Goal: Task Accomplishment & Management: Manage account settings

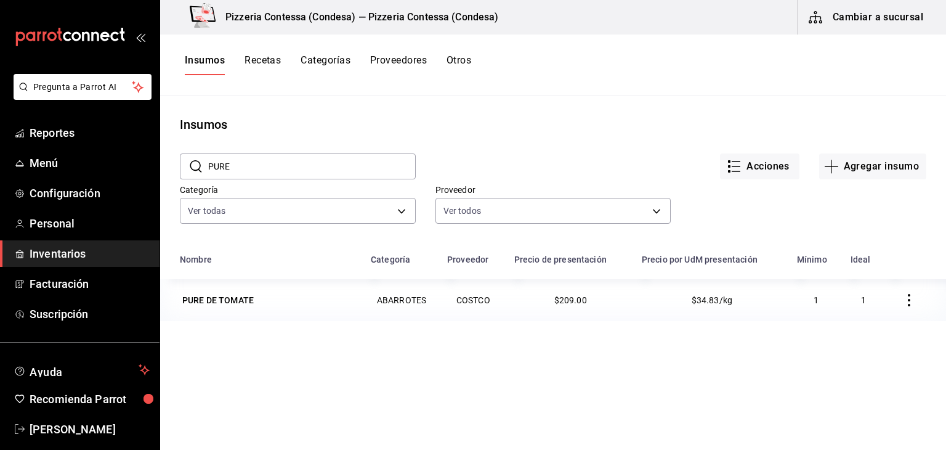
scroll to position [73, 0]
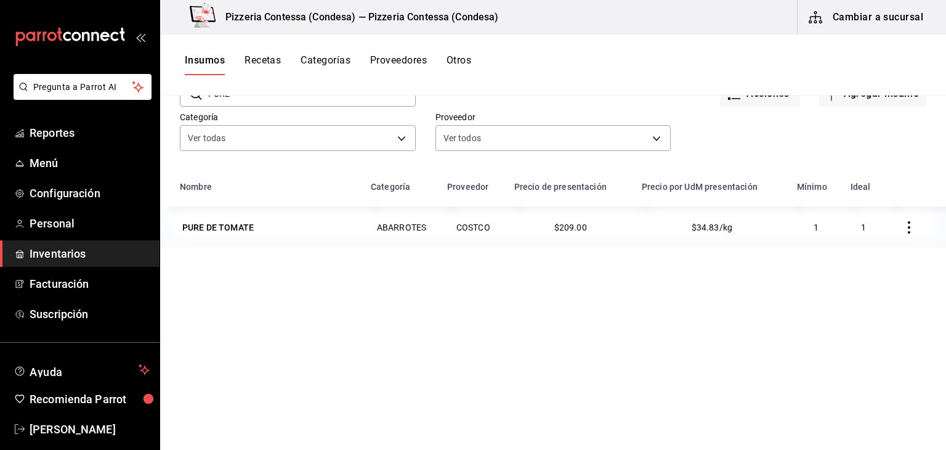
click at [903, 15] on button "Cambiar a sucursal" at bounding box center [867, 17] width 139 height 35
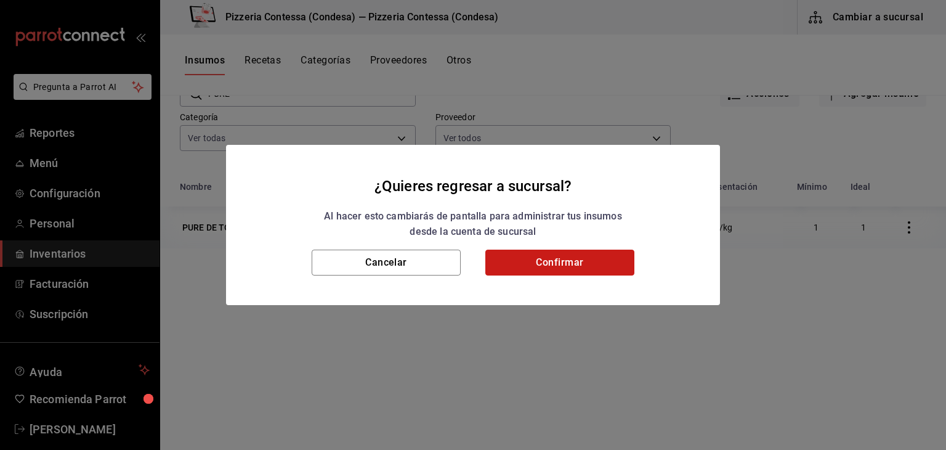
click at [562, 262] on button "Confirmar" at bounding box center [560, 263] width 149 height 26
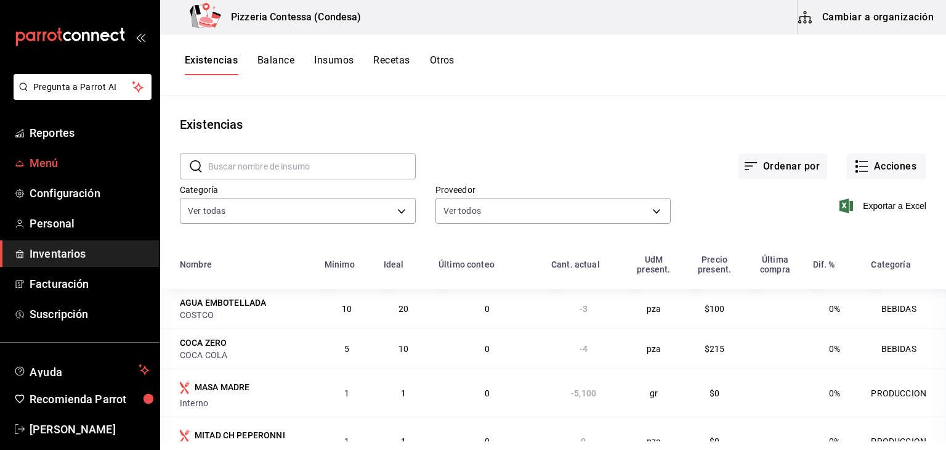
click at [43, 162] on span "Menú" at bounding box center [90, 163] width 120 height 17
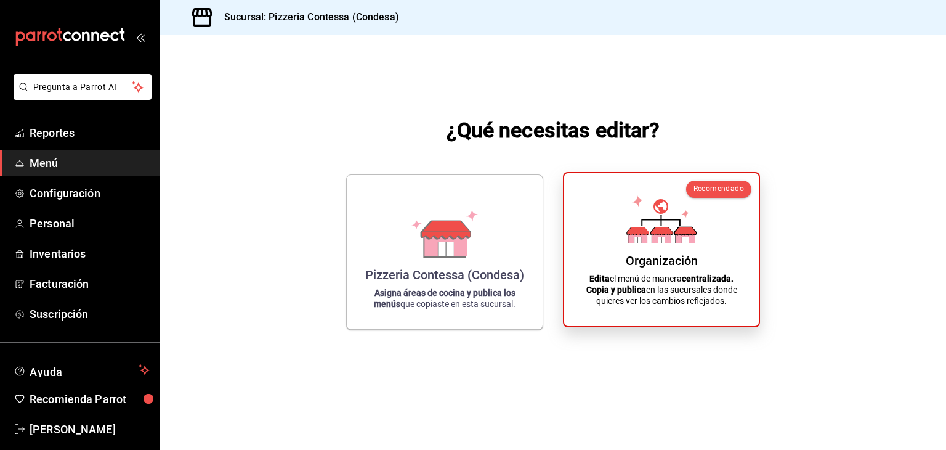
click at [646, 230] on icon at bounding box center [638, 231] width 22 height 8
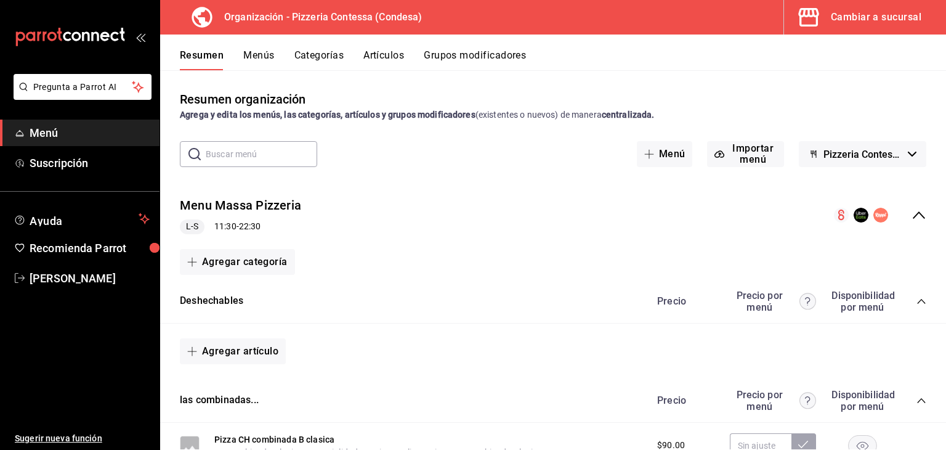
click at [265, 61] on button "Menús" at bounding box center [258, 59] width 31 height 21
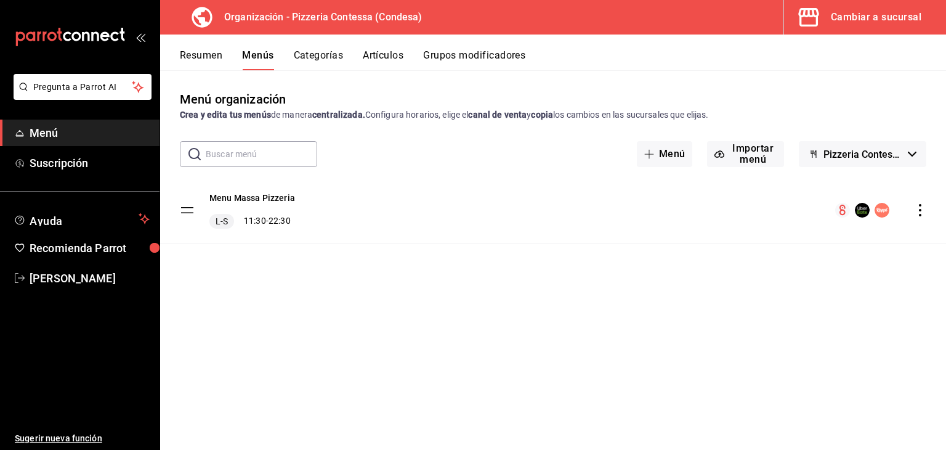
click at [919, 208] on icon "actions" at bounding box center [920, 210] width 12 height 12
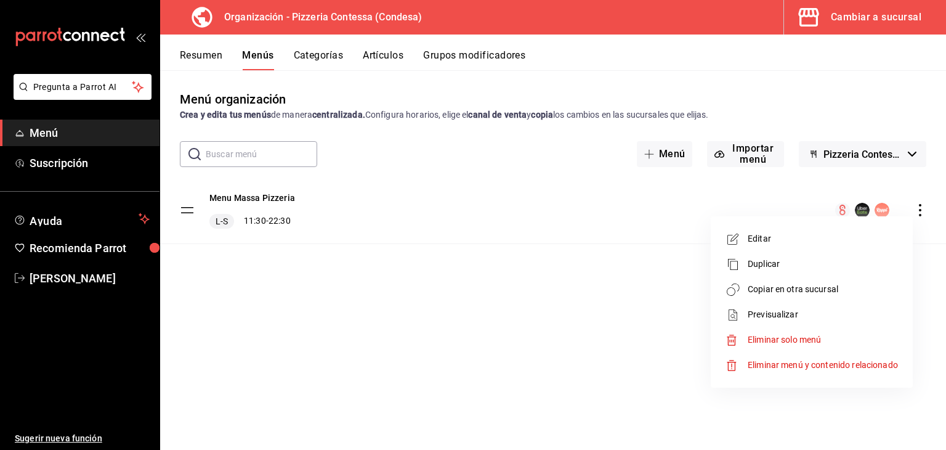
click at [824, 284] on span "Copiar en otra sucursal" at bounding box center [823, 289] width 150 height 13
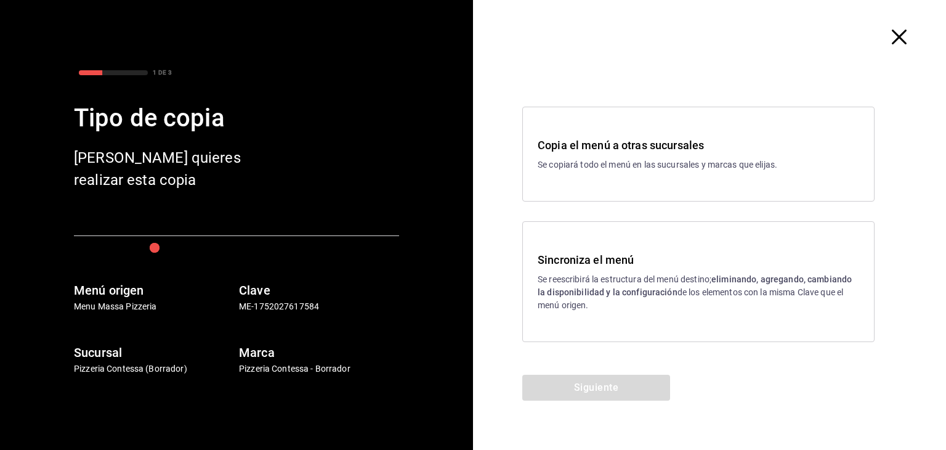
click at [641, 259] on h3 "Sincroniza el menú" at bounding box center [699, 259] width 322 height 17
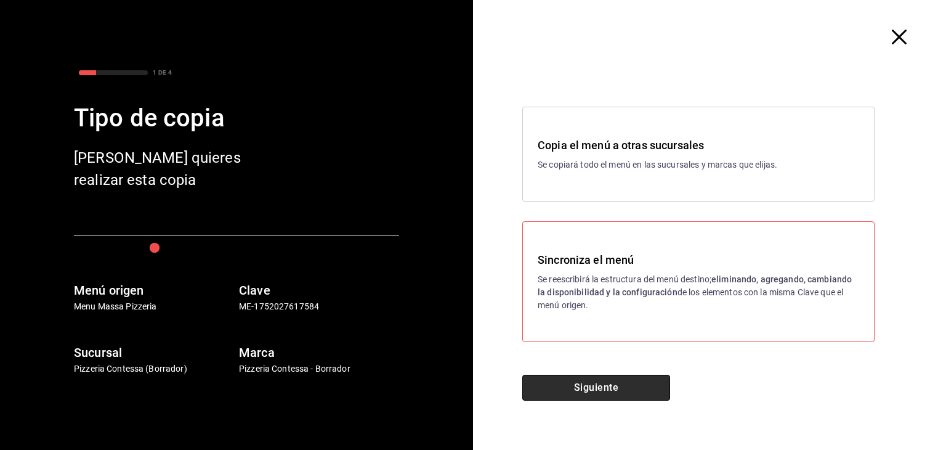
click at [576, 389] on button "Siguiente" at bounding box center [597, 388] width 148 height 26
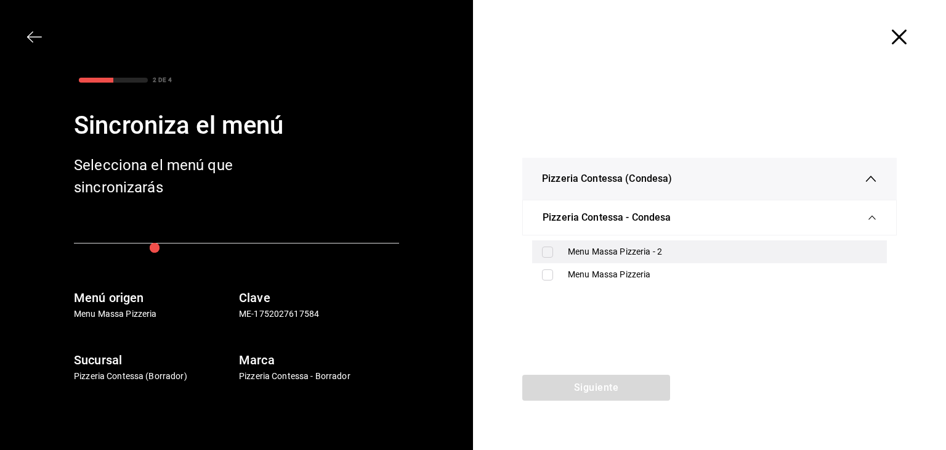
click at [694, 252] on div "Menu Massa Pizzeria - 2" at bounding box center [722, 251] width 309 height 13
checkbox input "true"
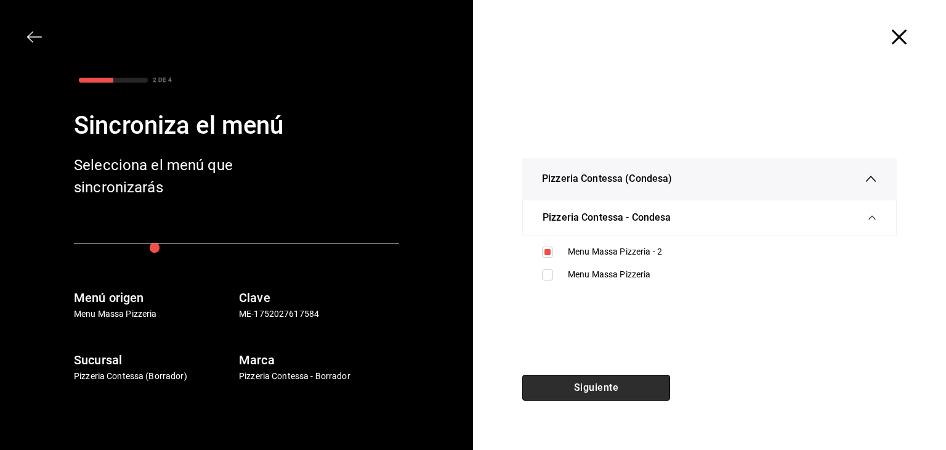
click at [574, 394] on button "Siguiente" at bounding box center [597, 388] width 148 height 26
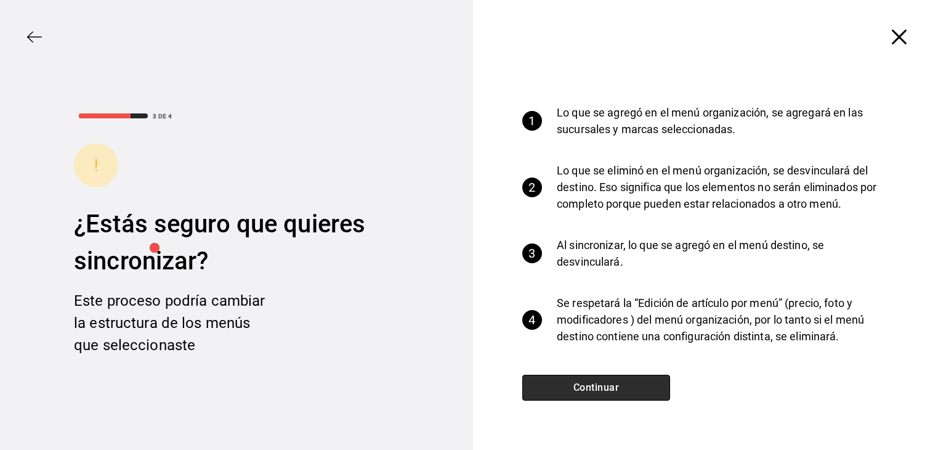
click at [601, 379] on button "Continuar" at bounding box center [597, 388] width 148 height 26
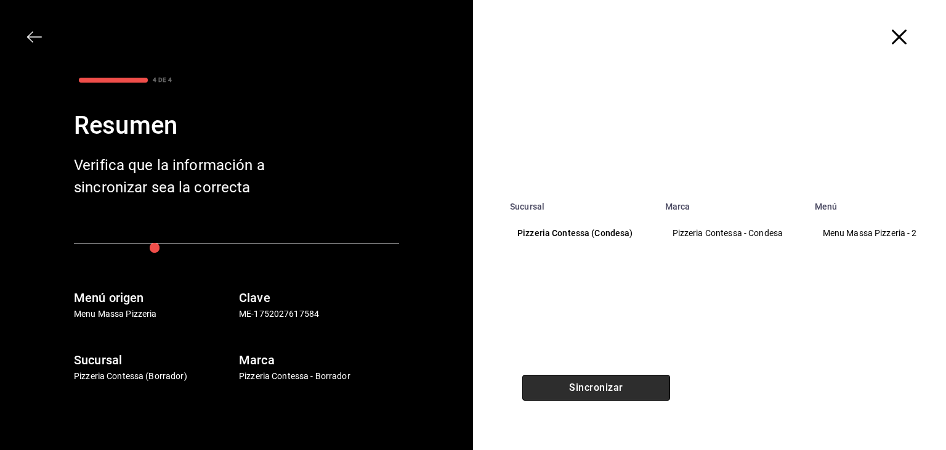
click at [601, 379] on button "Sincronizar" at bounding box center [597, 388] width 148 height 26
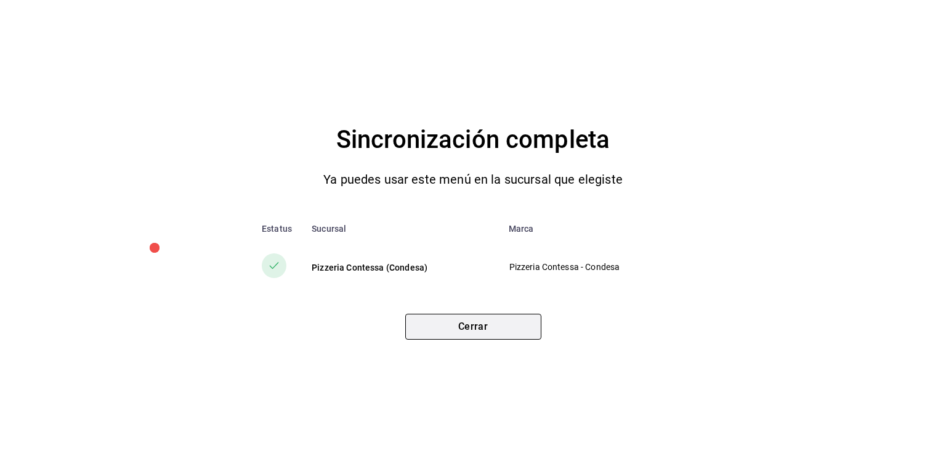
click at [479, 330] on button "Cerrar" at bounding box center [473, 327] width 136 height 26
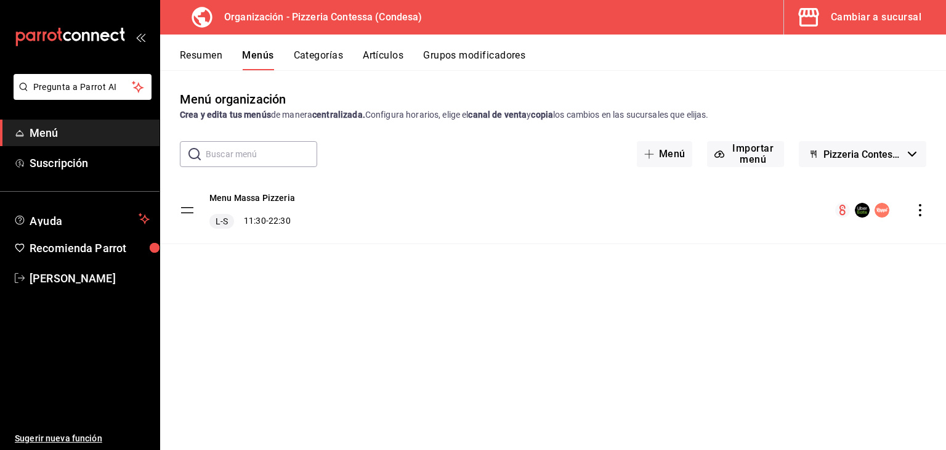
click at [87, 121] on link "Menú" at bounding box center [80, 133] width 160 height 26
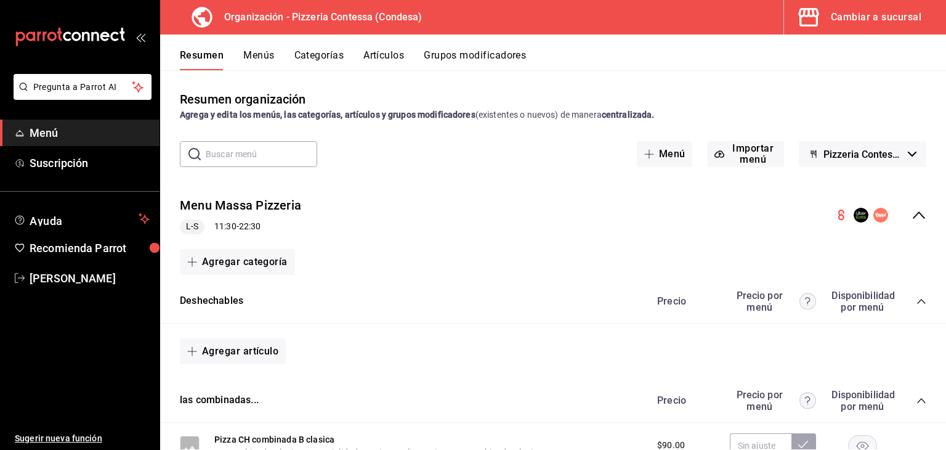
click at [905, 9] on div "Cambiar a sucursal" at bounding box center [876, 17] width 91 height 17
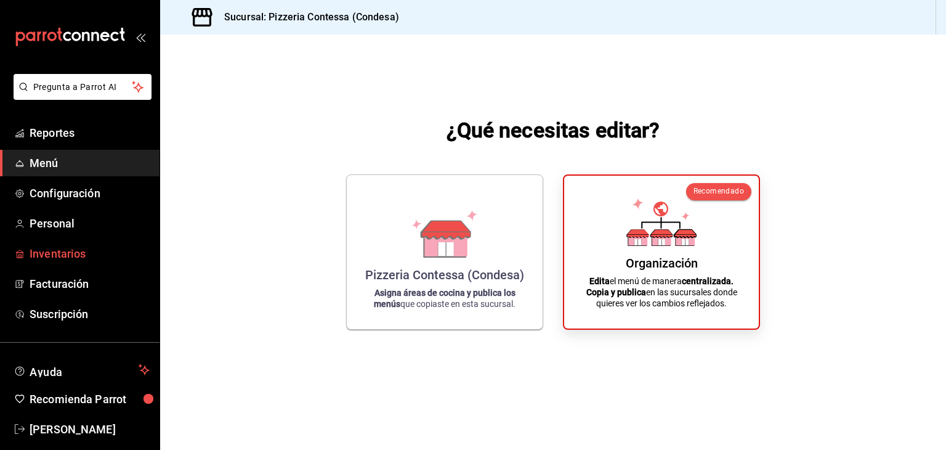
click at [81, 258] on span "Inventarios" at bounding box center [90, 253] width 120 height 17
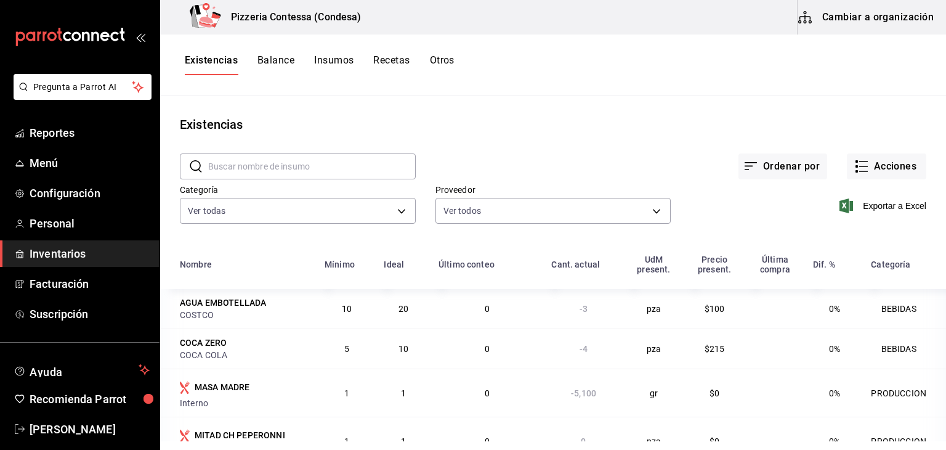
click at [335, 68] on button "Insumos" at bounding box center [333, 64] width 39 height 21
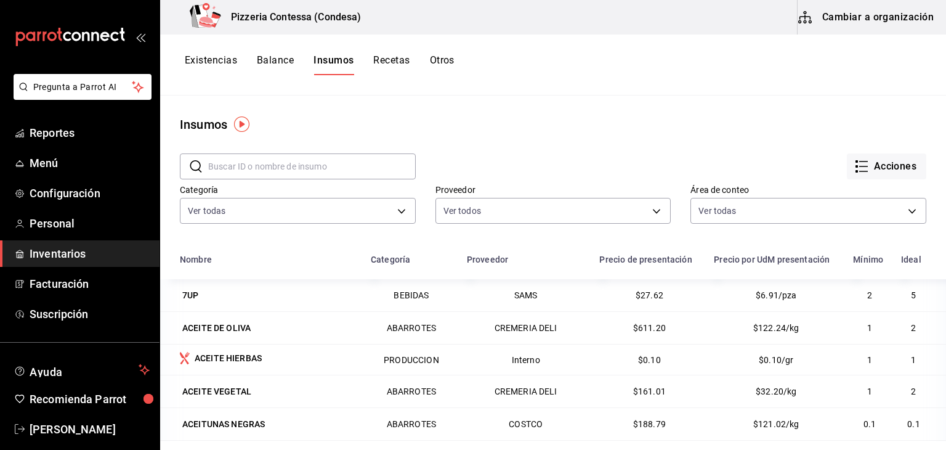
click at [274, 61] on button "Balance" at bounding box center [275, 64] width 37 height 21
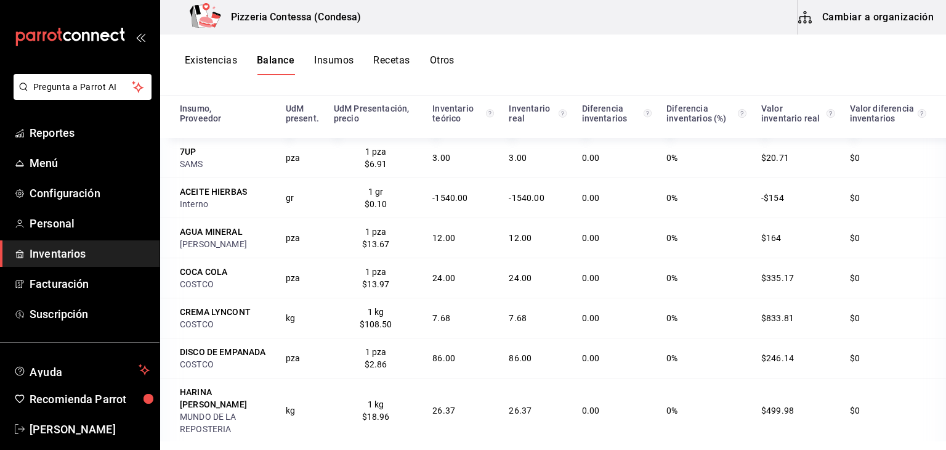
click at [222, 63] on button "Existencias" at bounding box center [211, 64] width 52 height 21
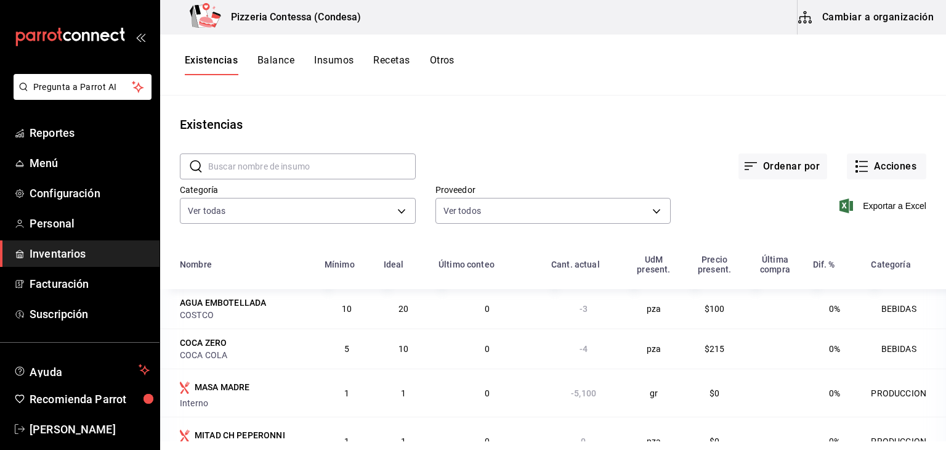
click at [351, 156] on input "text" at bounding box center [312, 166] width 208 height 25
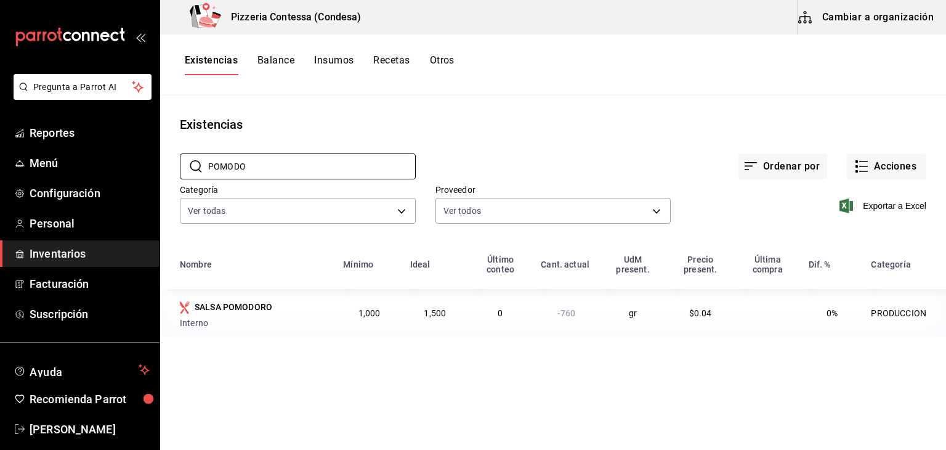
type input "POMODO"
click at [295, 57] on button "Balance" at bounding box center [276, 64] width 37 height 21
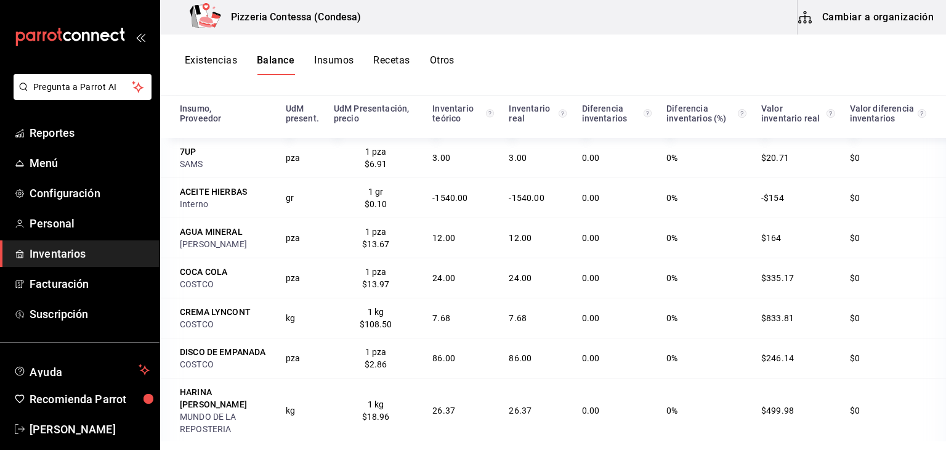
click at [203, 69] on button "Existencias" at bounding box center [211, 64] width 52 height 21
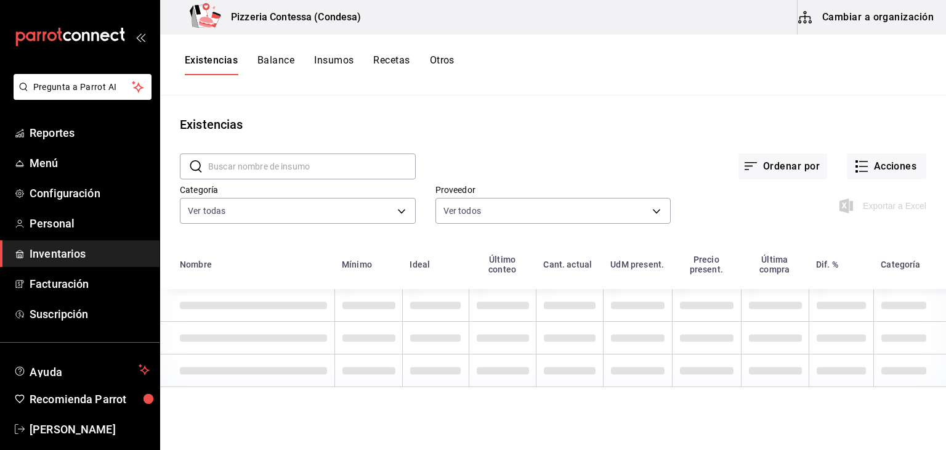
click at [240, 161] on input "text" at bounding box center [312, 166] width 208 height 25
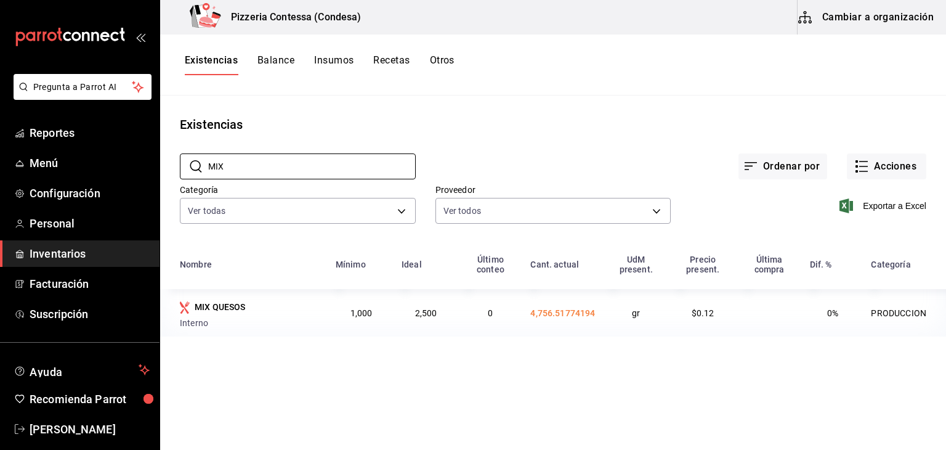
type input "MIX"
click at [890, 16] on button "Cambiar a organización" at bounding box center [867, 17] width 139 height 35
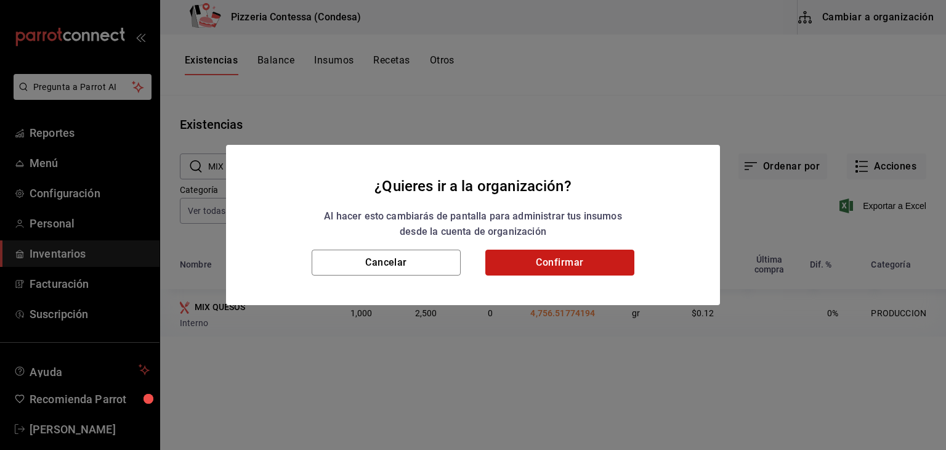
click at [514, 263] on button "Confirmar" at bounding box center [560, 263] width 149 height 26
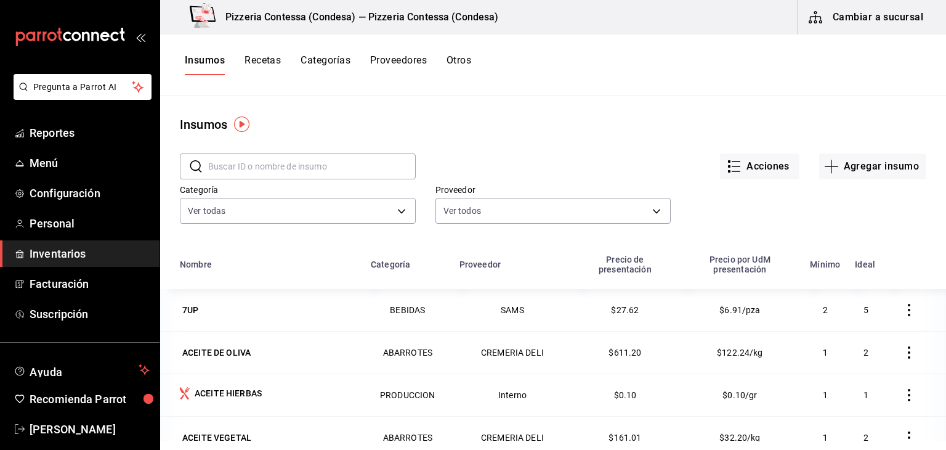
click at [279, 65] on button "Recetas" at bounding box center [263, 64] width 36 height 21
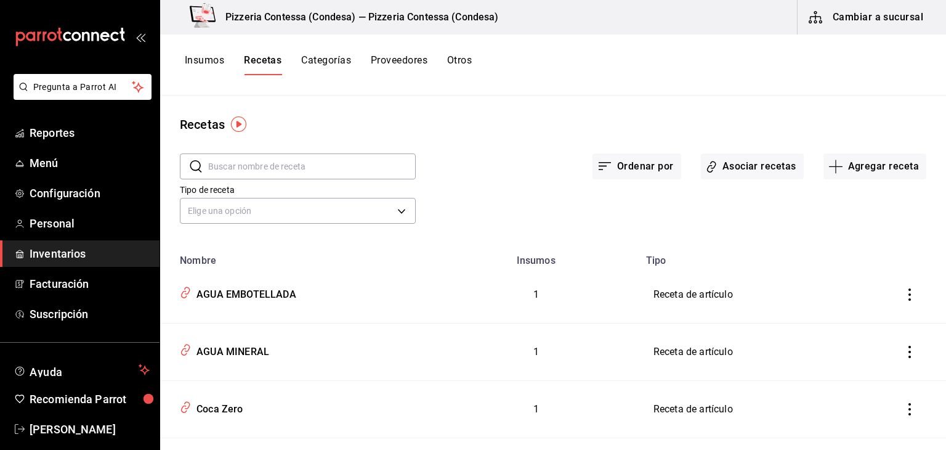
click at [280, 173] on input "text" at bounding box center [312, 166] width 208 height 25
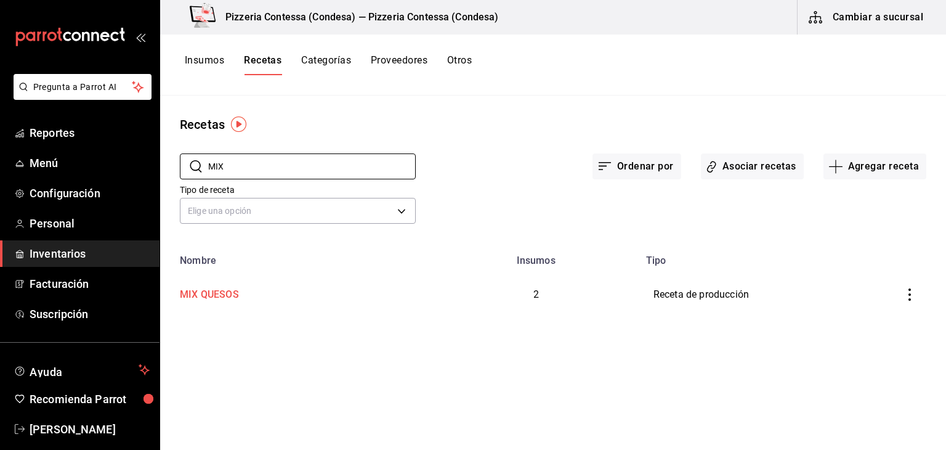
type input "MIX"
click at [222, 296] on div "MIX QUESOS" at bounding box center [207, 292] width 64 height 19
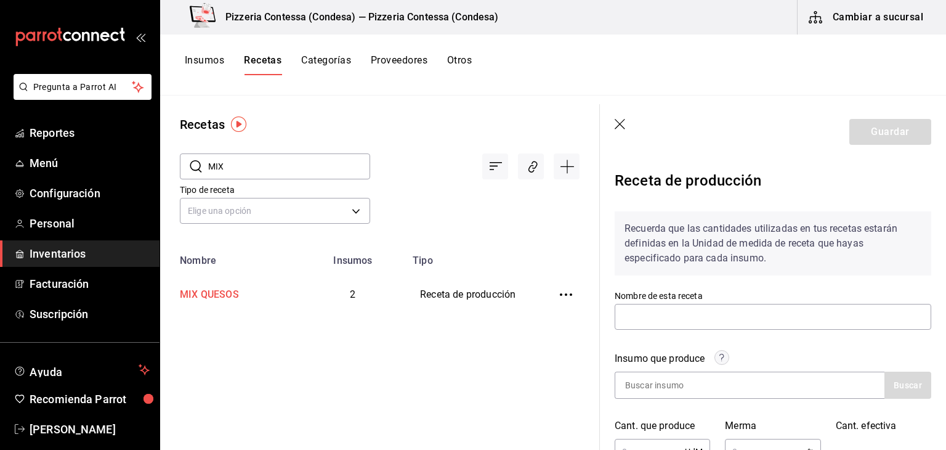
type input "MIX QUESOS"
type input "2,000"
type input "3"
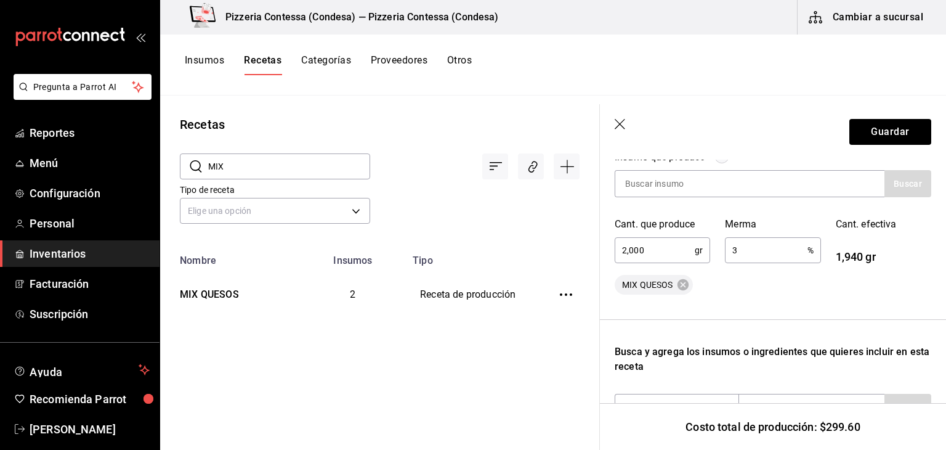
scroll to position [210, 0]
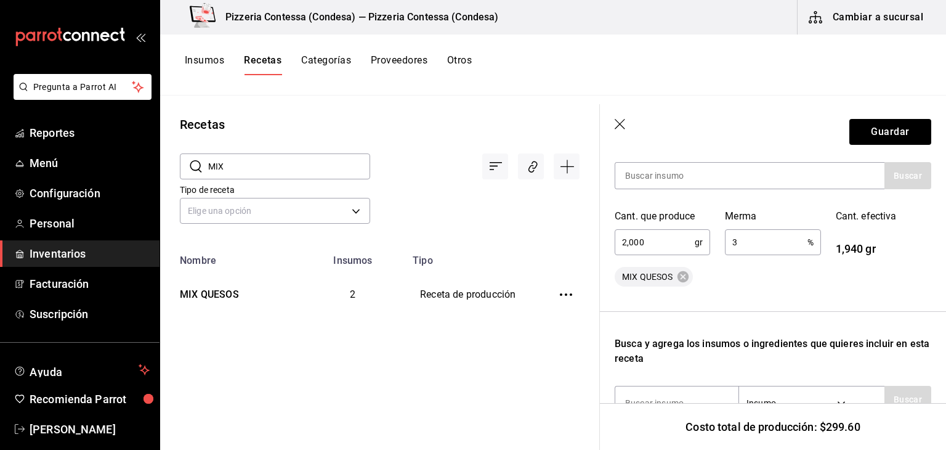
click at [619, 114] on header "Guardar" at bounding box center [773, 131] width 346 height 55
click at [618, 123] on icon "button" at bounding box center [621, 125] width 12 height 12
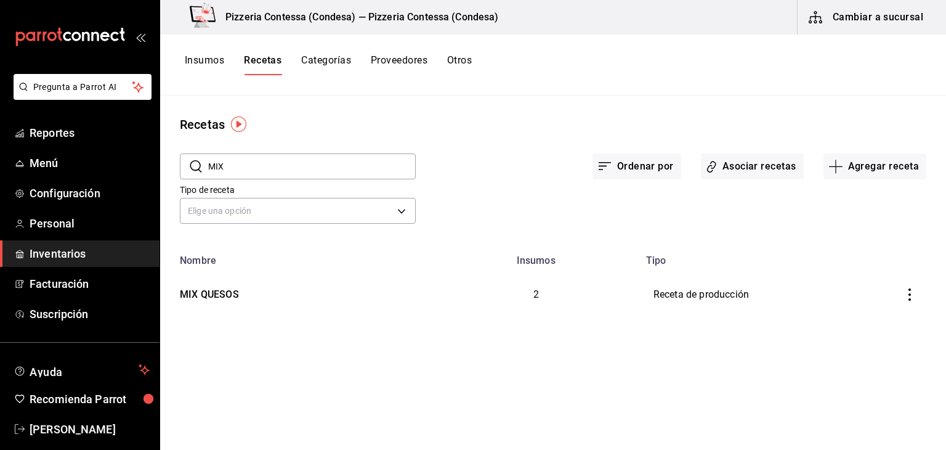
click at [206, 60] on button "Insumos" at bounding box center [204, 64] width 39 height 21
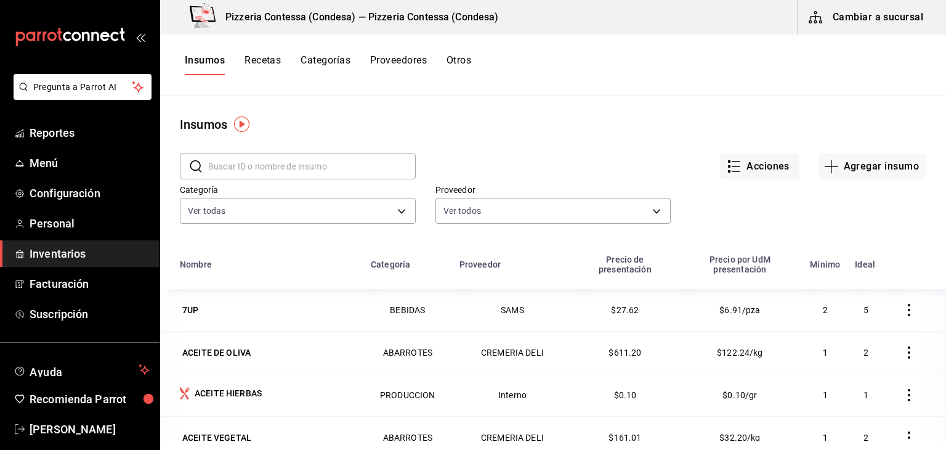
click at [286, 167] on input "text" at bounding box center [312, 166] width 208 height 25
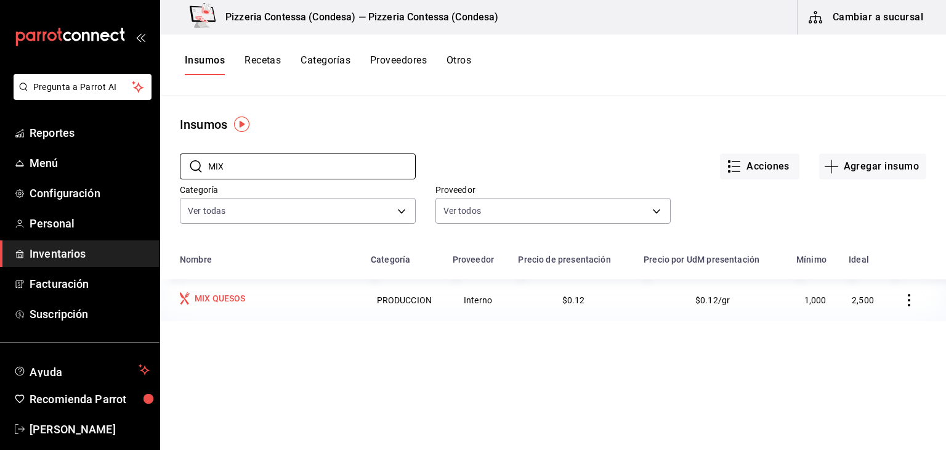
type input "MIX"
click at [210, 304] on div "MIX QUESOS" at bounding box center [220, 298] width 51 height 12
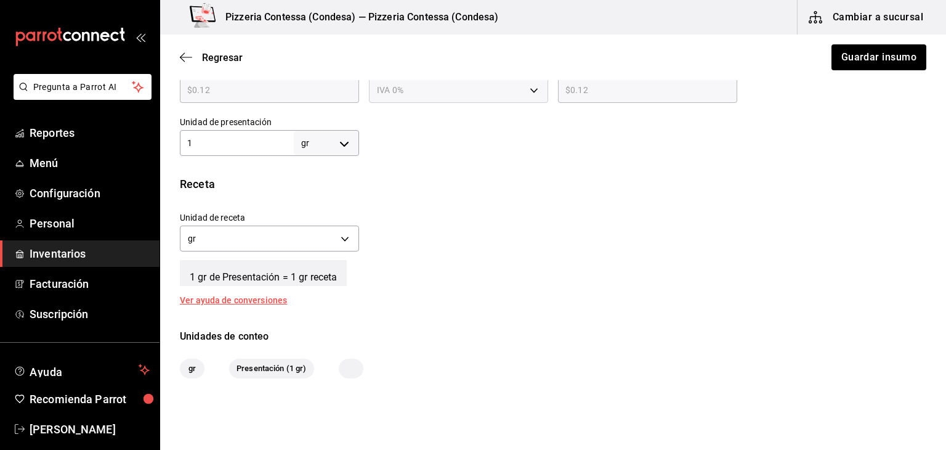
scroll to position [357, 0]
click at [320, 149] on body "Pregunta a Parrot AI Reportes Menú Configuración Personal Inventarios Facturaci…" at bounding box center [473, 190] width 946 height 380
click at [320, 198] on li "kg" at bounding box center [324, 200] width 64 height 20
type input "KILOGRAM"
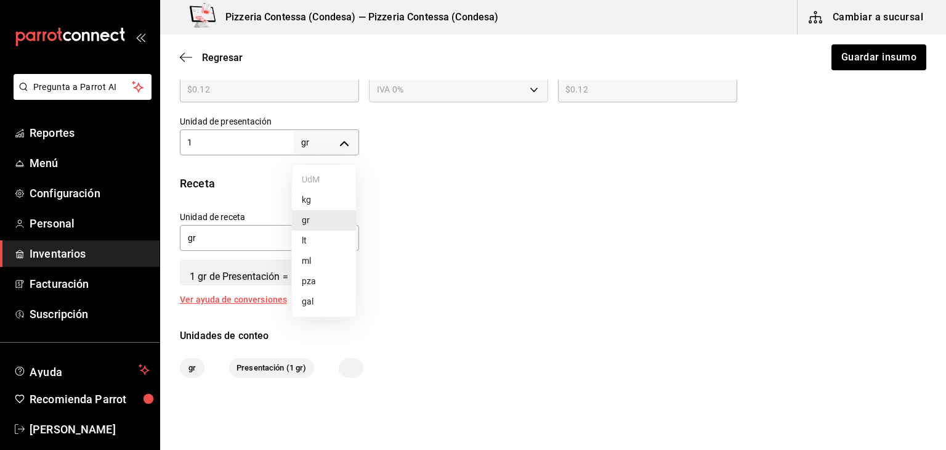
type input "1"
drag, startPoint x: 212, startPoint y: 139, endPoint x: 182, endPoint y: 142, distance: 30.4
click at [182, 142] on input "1" at bounding box center [237, 142] width 114 height 15
click at [375, 223] on div "Unidad de receta kg KILOGRAM Factor de conversión 1 ​" at bounding box center [548, 227] width 757 height 53
click at [347, 238] on body "Pregunta a Parrot AI Reportes Menú Configuración Personal Inventarios Facturaci…" at bounding box center [473, 190] width 946 height 380
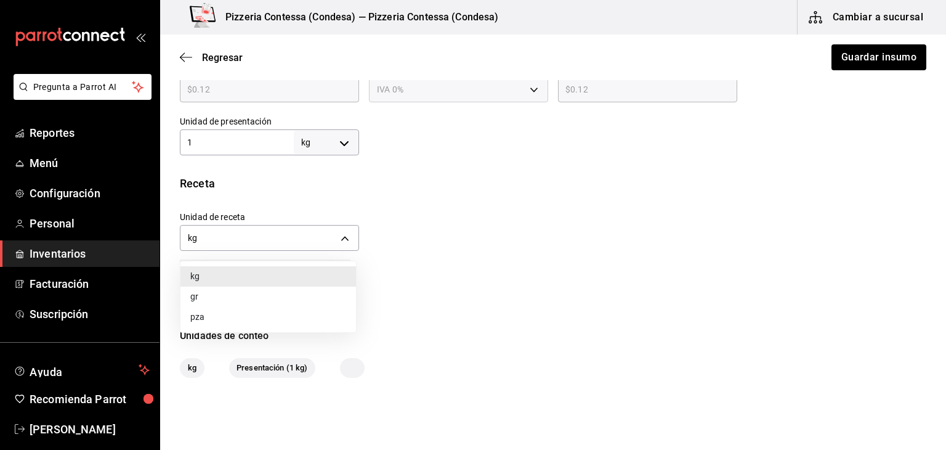
click at [239, 299] on li "gr" at bounding box center [269, 297] width 176 height 20
type input "GRAM"
type input "1,000"
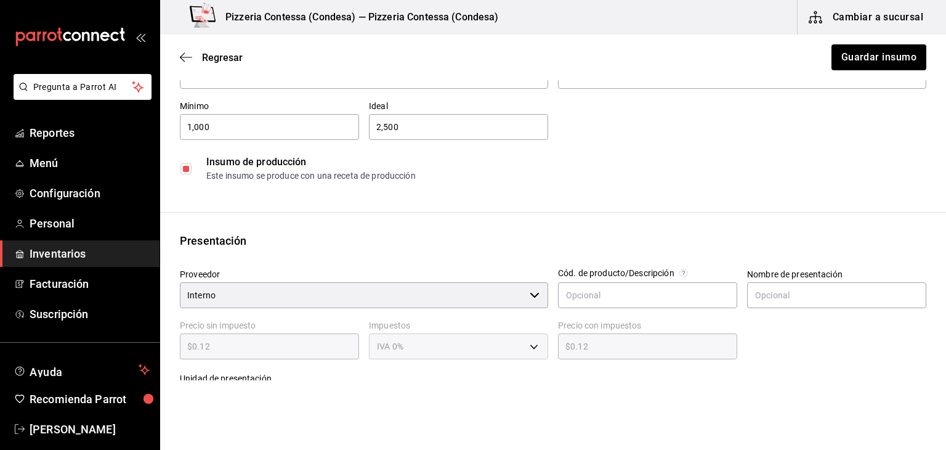
scroll to position [99, 0]
click at [860, 53] on button "Guardar insumo" at bounding box center [879, 57] width 96 height 26
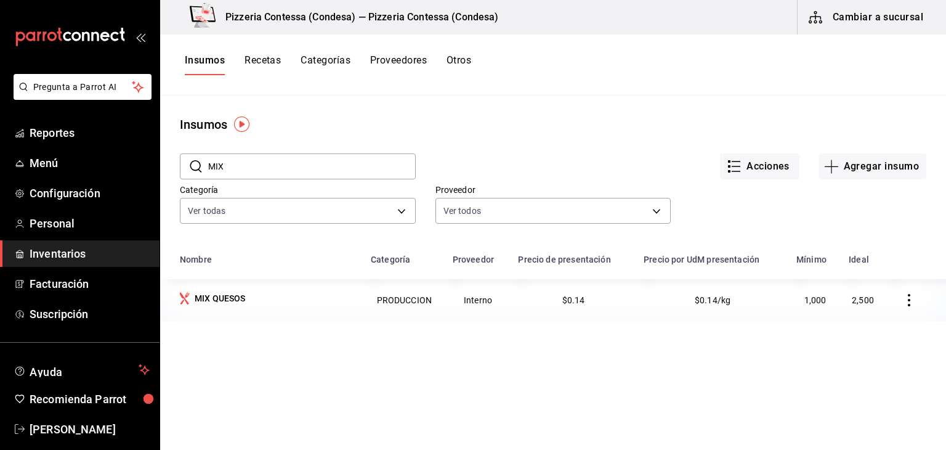
click at [829, 27] on button "Cambiar a sucursal" at bounding box center [867, 17] width 139 height 35
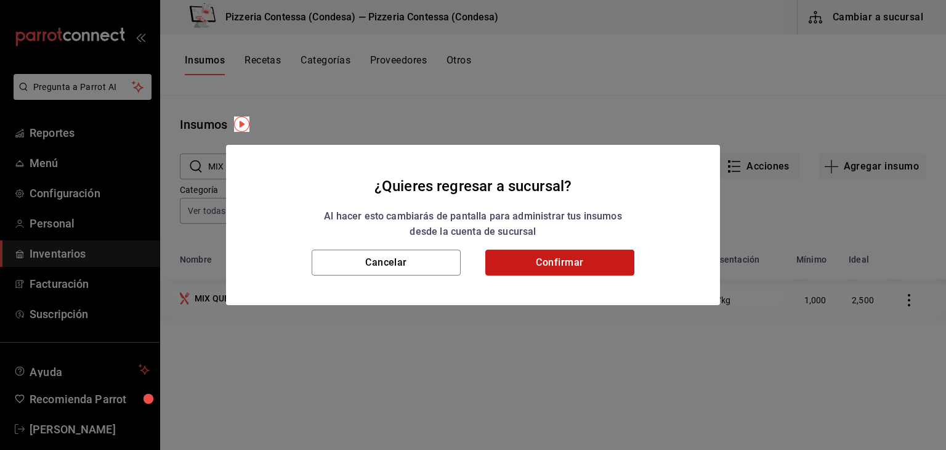
click at [555, 262] on button "Confirmar" at bounding box center [560, 263] width 149 height 26
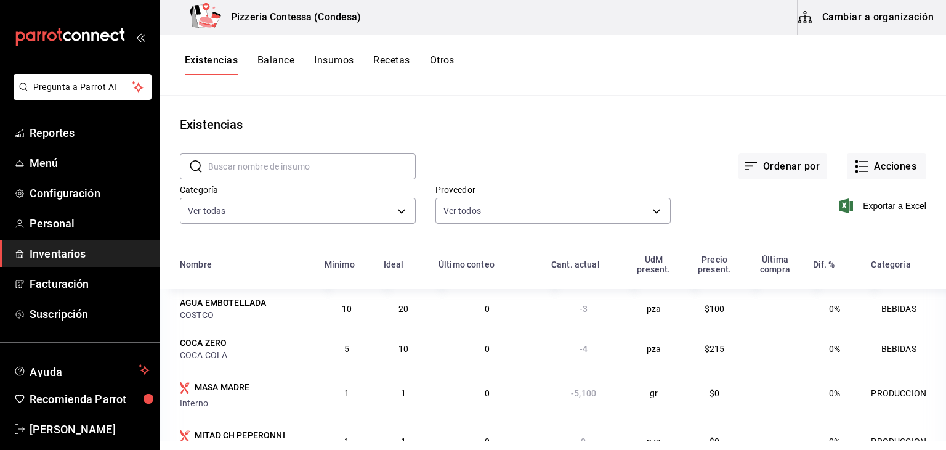
click at [307, 177] on input "text" at bounding box center [312, 166] width 208 height 25
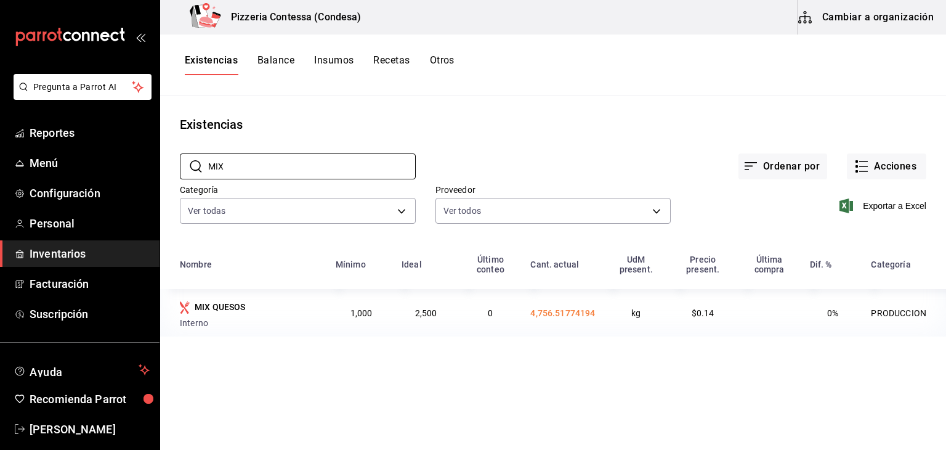
type input "MIX"
click at [873, 30] on button "Cambiar a organización" at bounding box center [867, 17] width 139 height 35
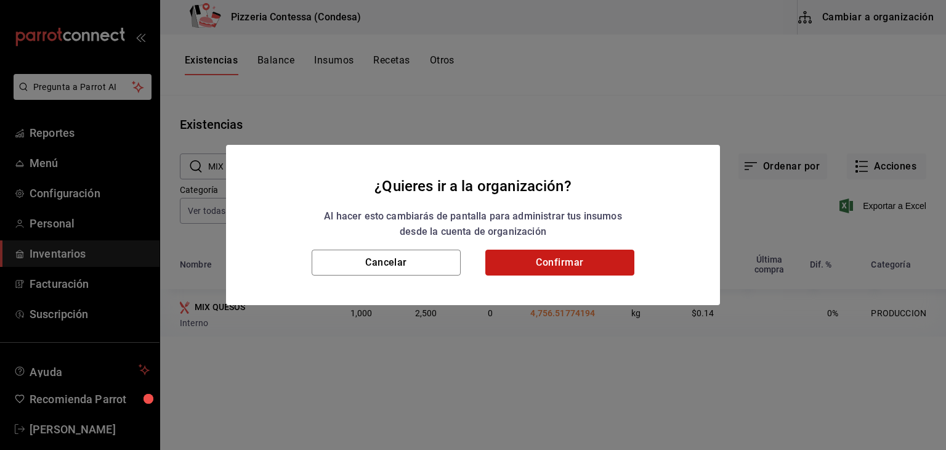
click at [540, 253] on button "Confirmar" at bounding box center [560, 263] width 149 height 26
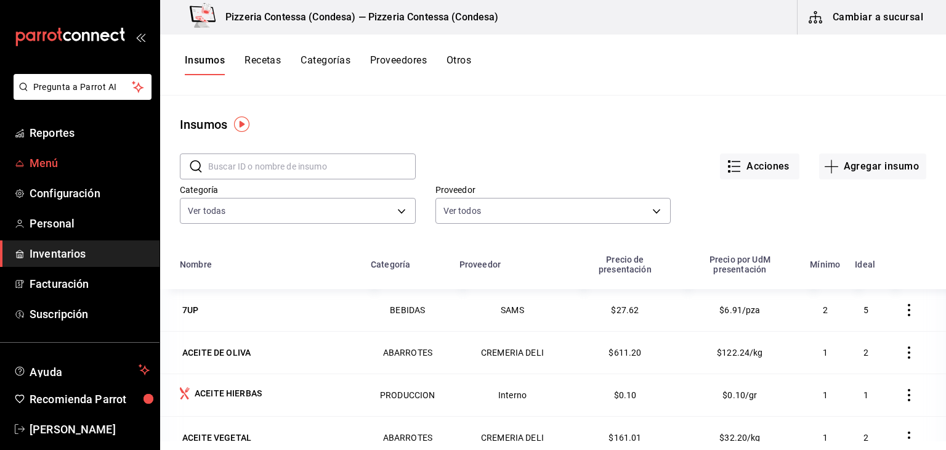
click at [62, 155] on span "Menú" at bounding box center [90, 163] width 120 height 17
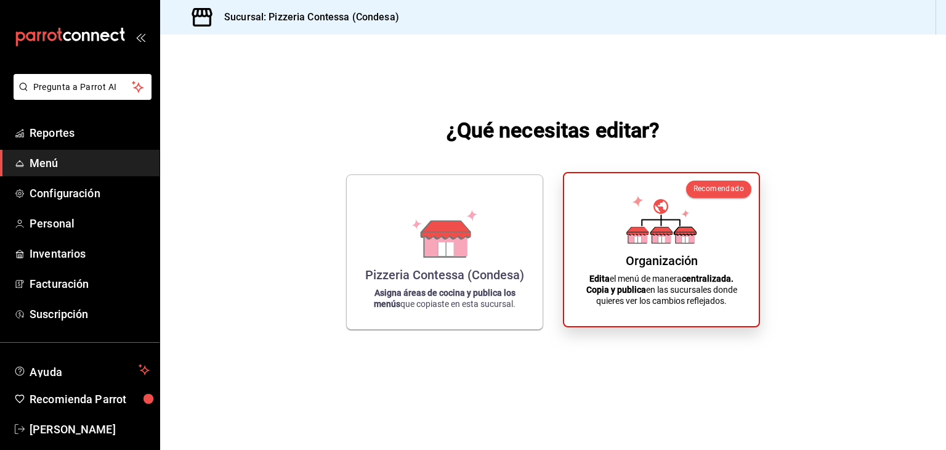
click at [622, 225] on div "Organización Edita el menú de manera centralizada. Copia y publica en las sucur…" at bounding box center [661, 249] width 165 height 133
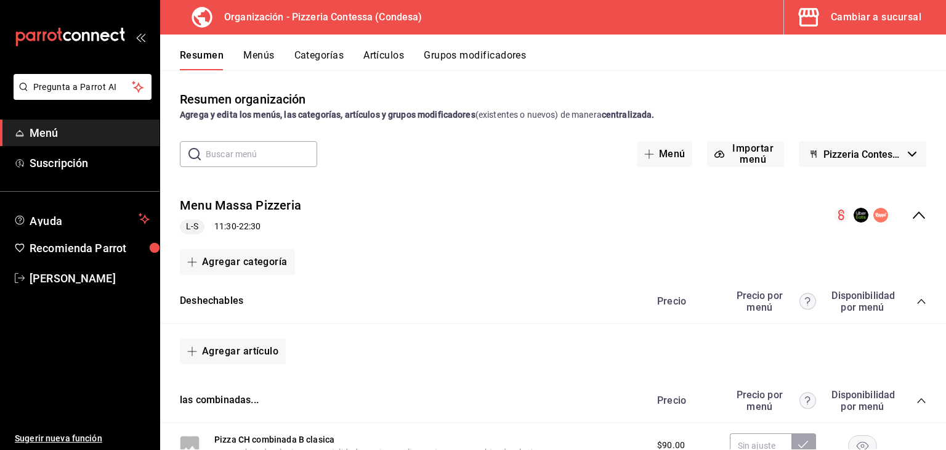
click at [263, 54] on button "Menús" at bounding box center [258, 59] width 31 height 21
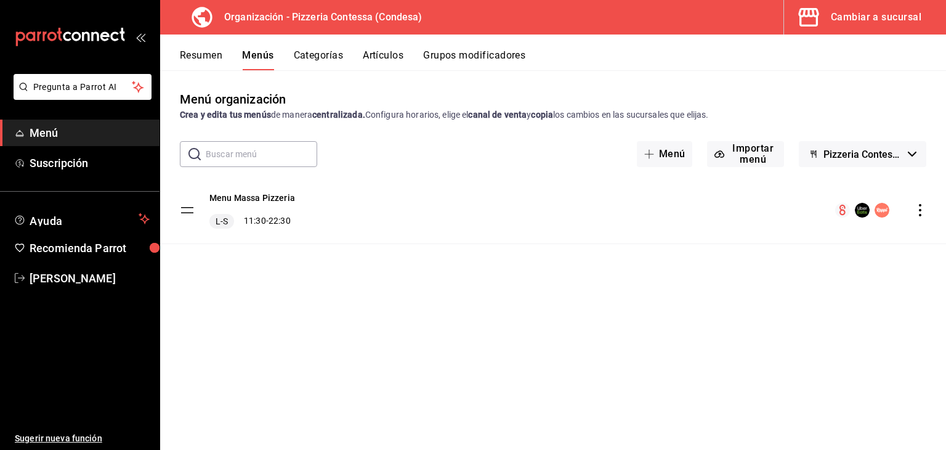
click at [926, 216] on icon "actions" at bounding box center [920, 210] width 12 height 12
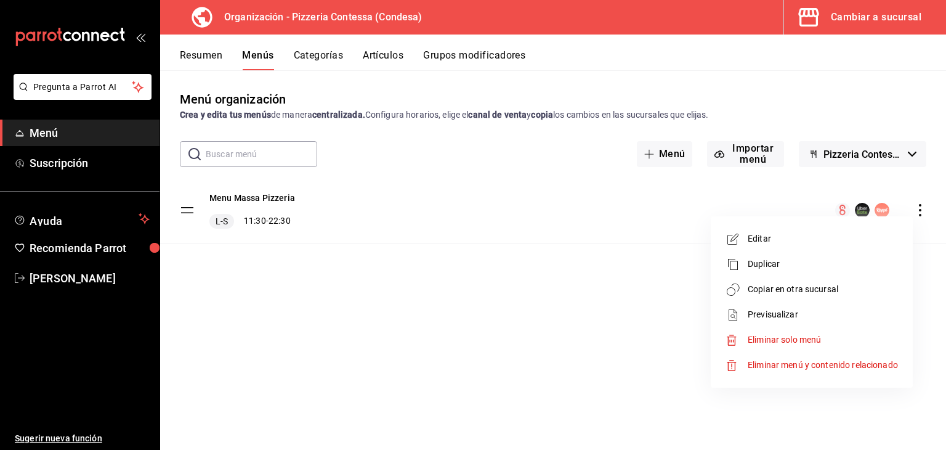
click at [794, 287] on span "Copiar en otra sucursal" at bounding box center [823, 289] width 150 height 13
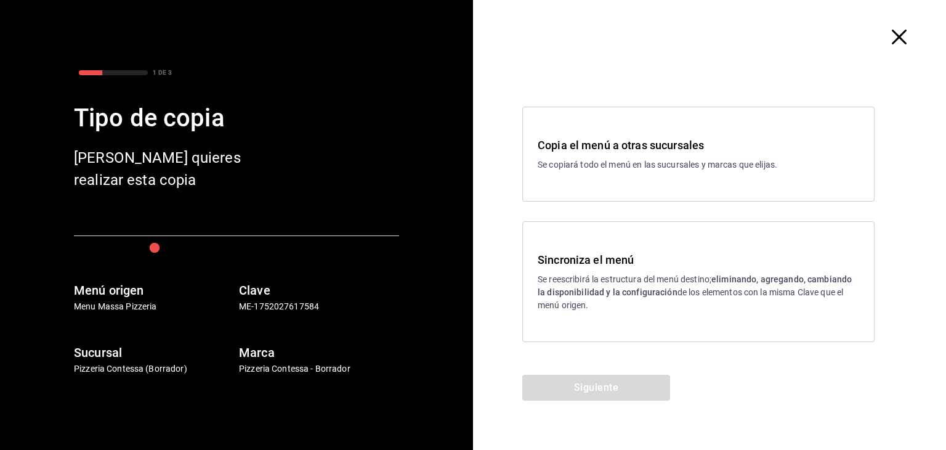
click at [594, 269] on div "Sincroniza el menú Se reescribirá la estructura del menú destino; eliminando, a…" at bounding box center [699, 281] width 322 height 60
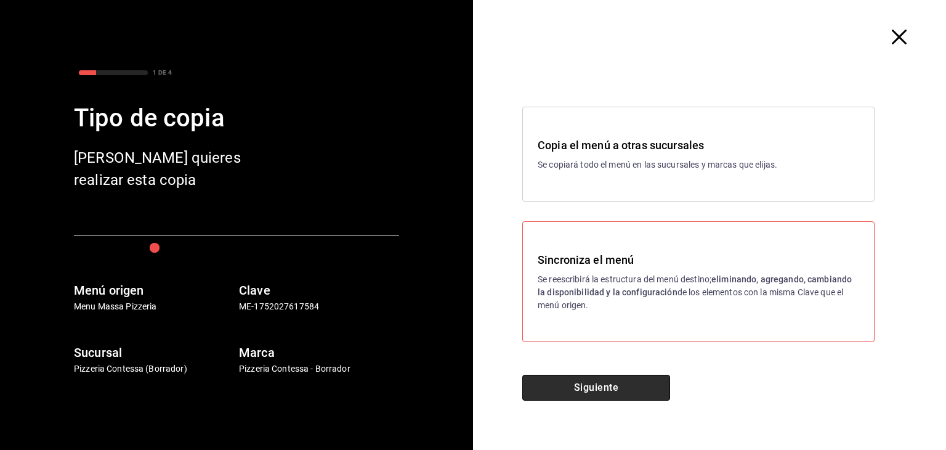
click at [564, 384] on button "Siguiente" at bounding box center [597, 388] width 148 height 26
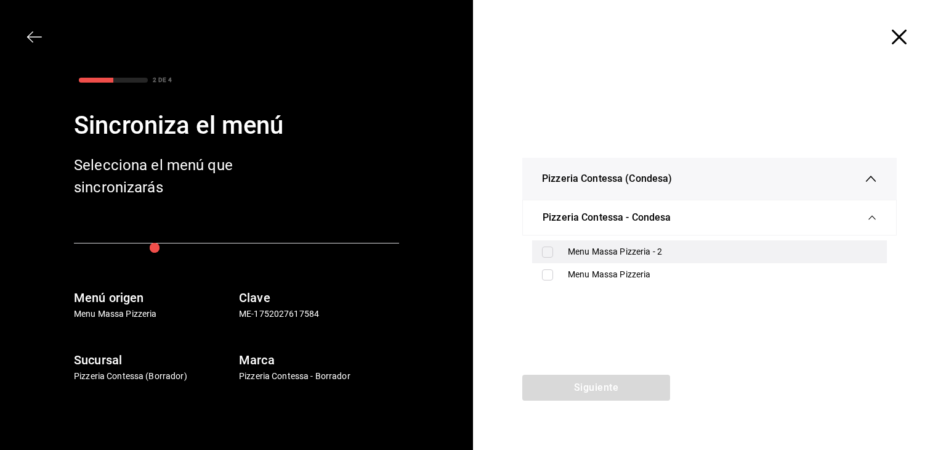
click at [656, 242] on div "Menu Massa Pizzeria - 2" at bounding box center [709, 251] width 355 height 23
checkbox input "true"
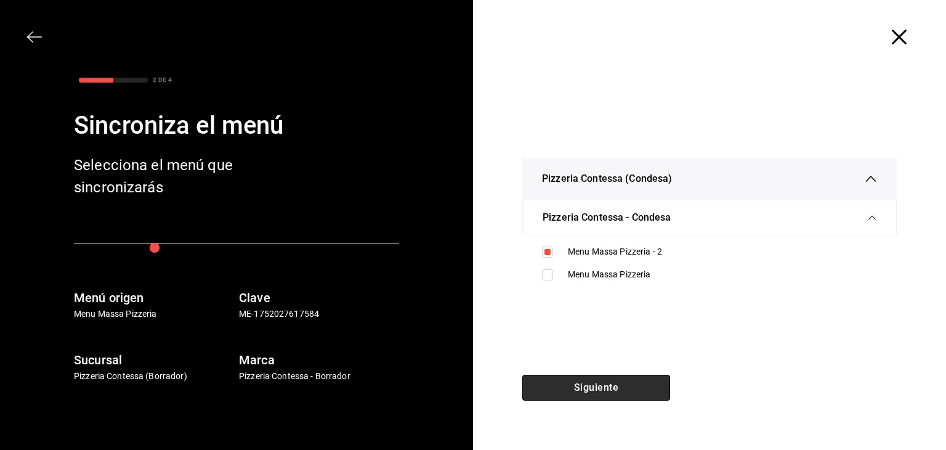
click at [577, 378] on button "Siguiente" at bounding box center [597, 388] width 148 height 26
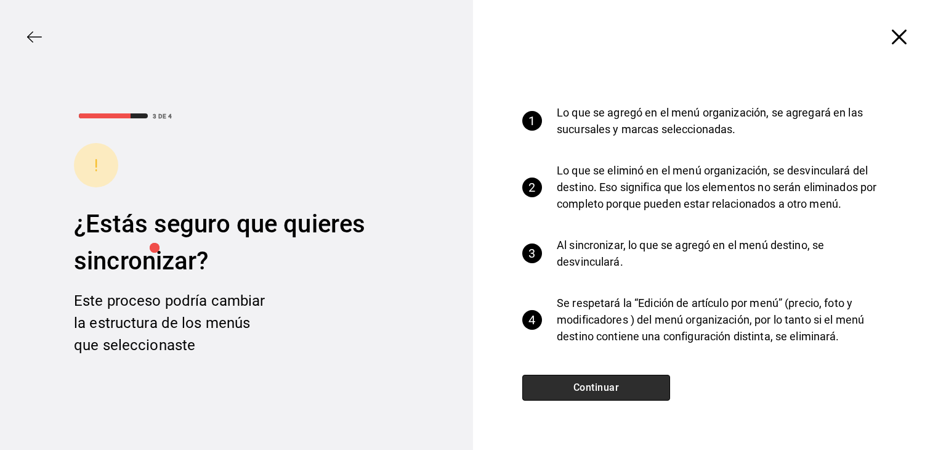
click at [583, 377] on button "Continuar" at bounding box center [597, 388] width 148 height 26
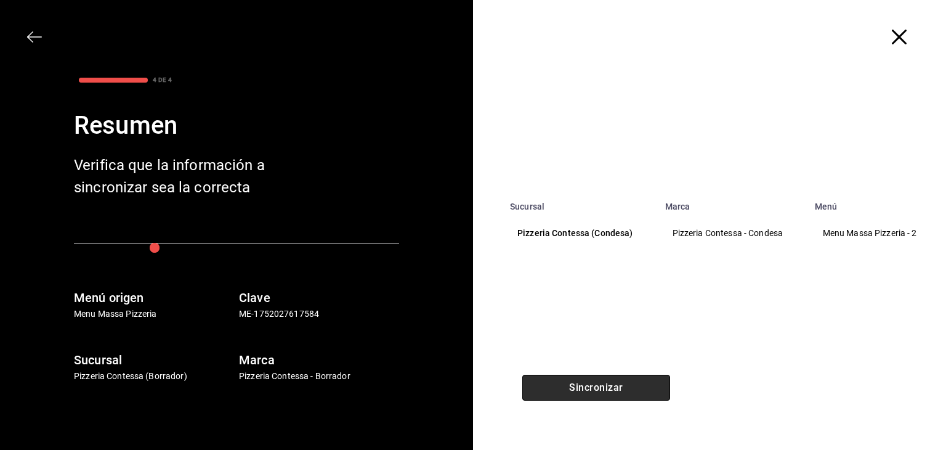
click at [583, 383] on button "Sincronizar" at bounding box center [597, 388] width 148 height 26
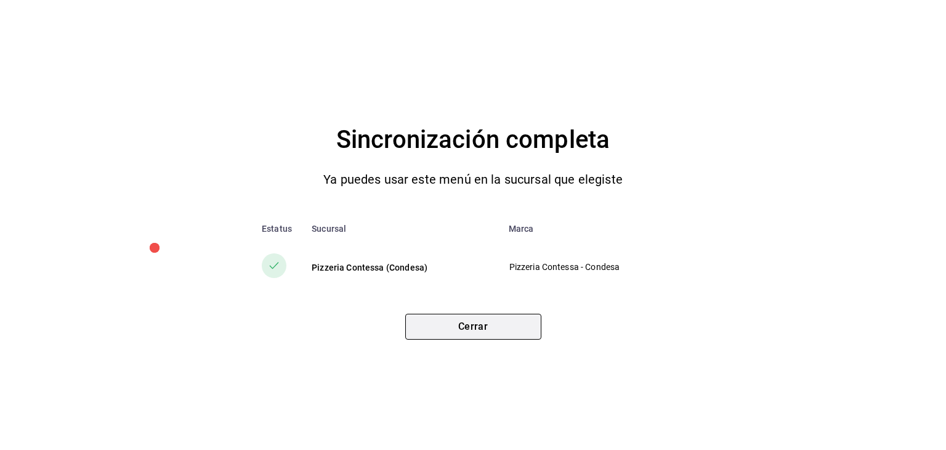
click at [486, 335] on button "Cerrar" at bounding box center [473, 327] width 136 height 26
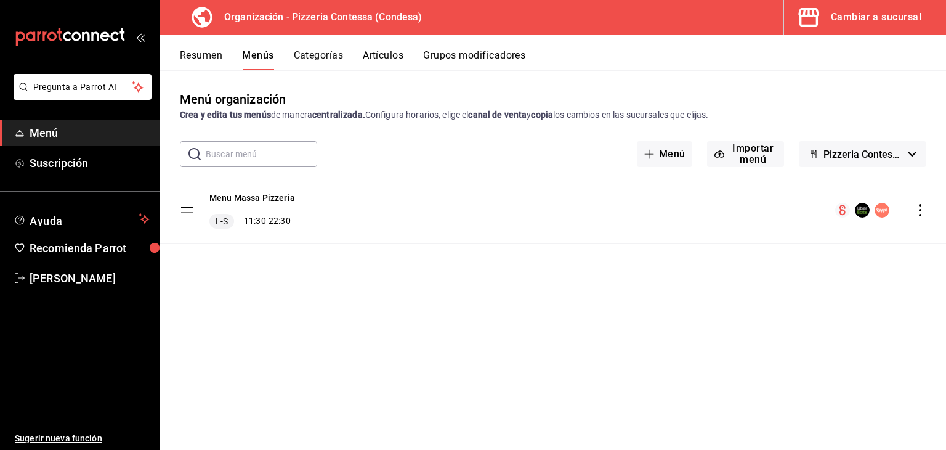
click at [826, 9] on span "button" at bounding box center [812, 17] width 30 height 25
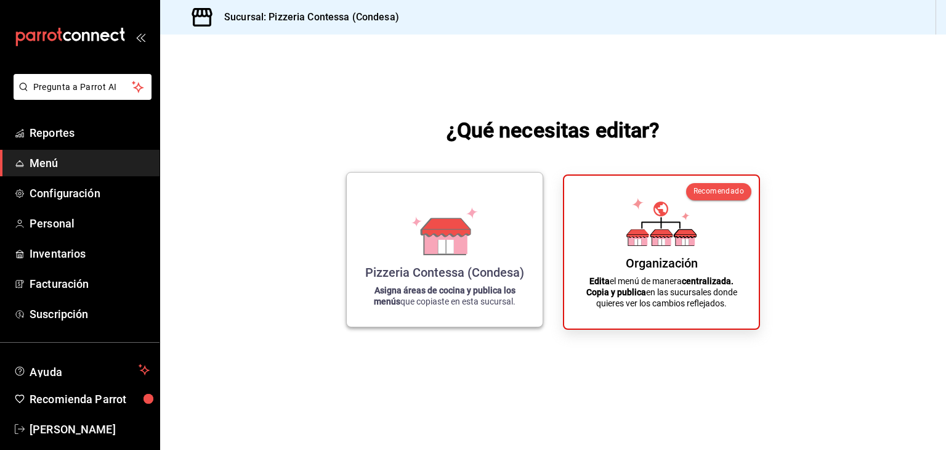
click at [482, 246] on div "Pizzeria Contessa (Condesa) Asigna áreas de cocina y publica los menús que copi…" at bounding box center [445, 249] width 166 height 134
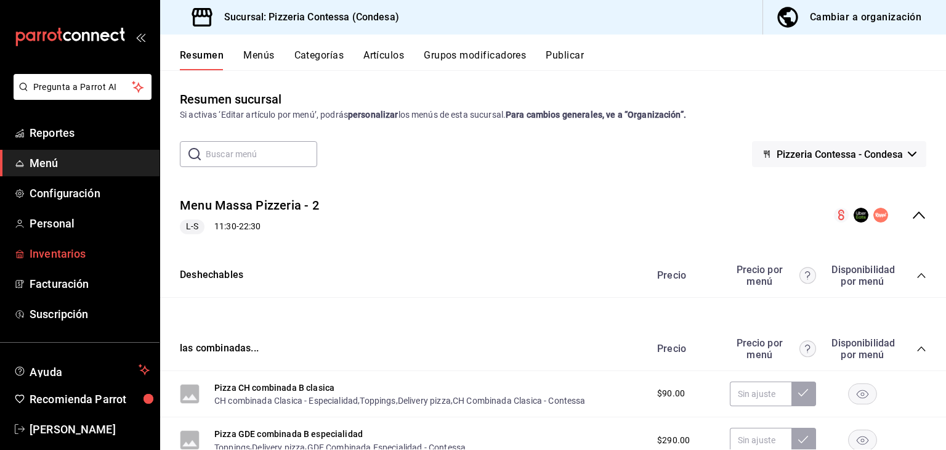
click at [65, 261] on span "Inventarios" at bounding box center [90, 253] width 120 height 17
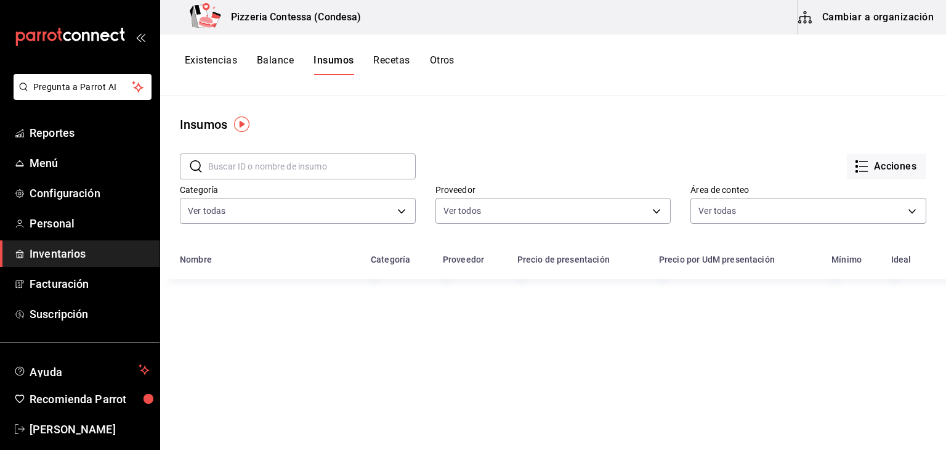
click at [181, 79] on div "Existencias Balance Insumos Recetas Otros" at bounding box center [553, 65] width 786 height 61
click at [210, 65] on button "Existencias" at bounding box center [211, 64] width 52 height 21
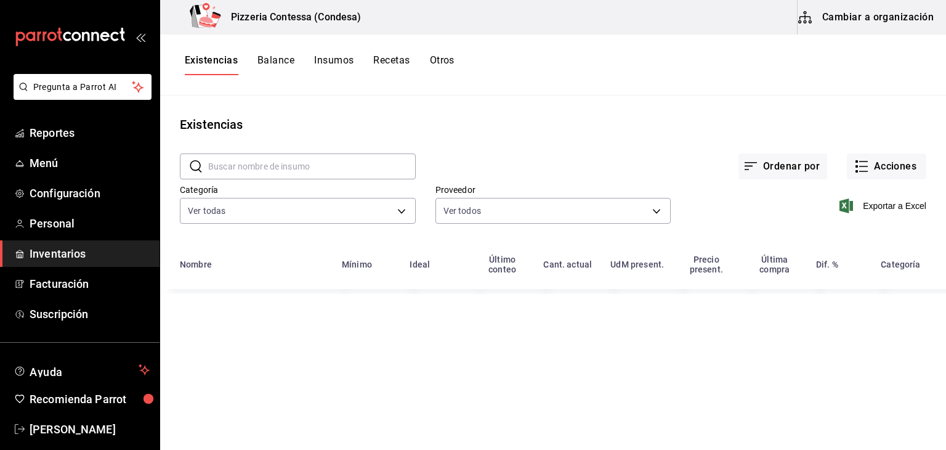
click at [307, 161] on input "text" at bounding box center [312, 166] width 208 height 25
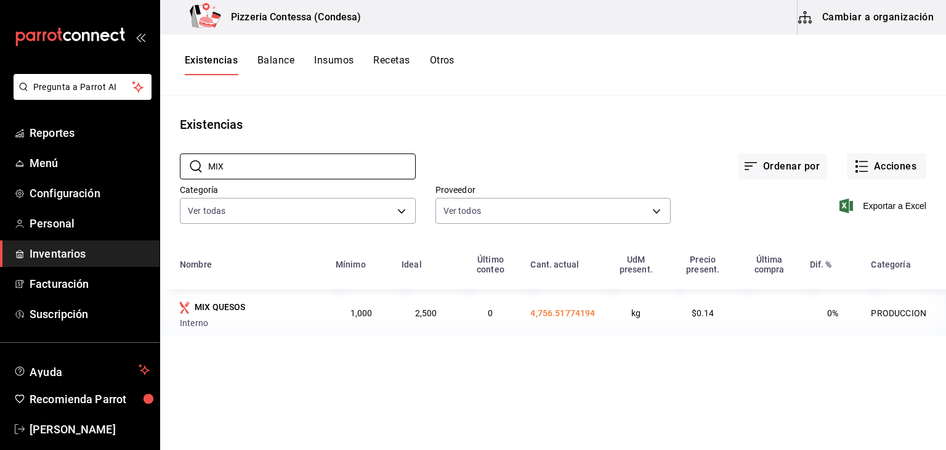
type input "MIX"
click at [385, 62] on button "Recetas" at bounding box center [391, 64] width 36 height 21
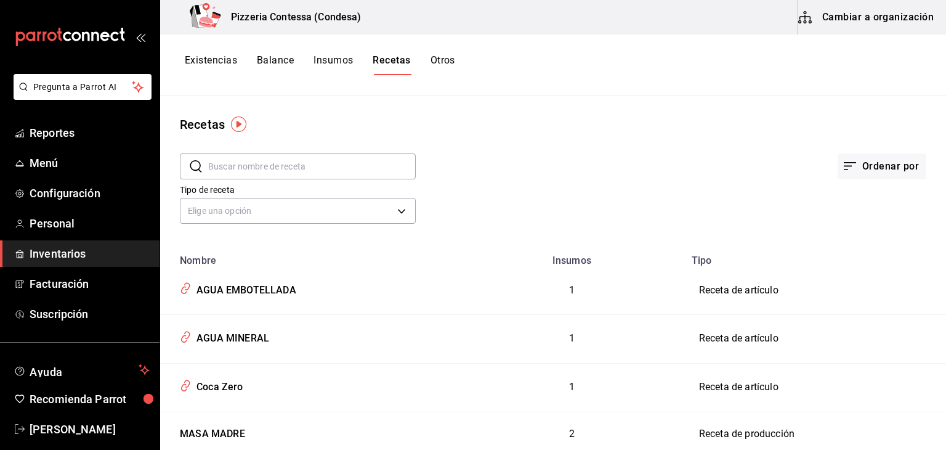
click at [271, 163] on input "text" at bounding box center [312, 166] width 208 height 25
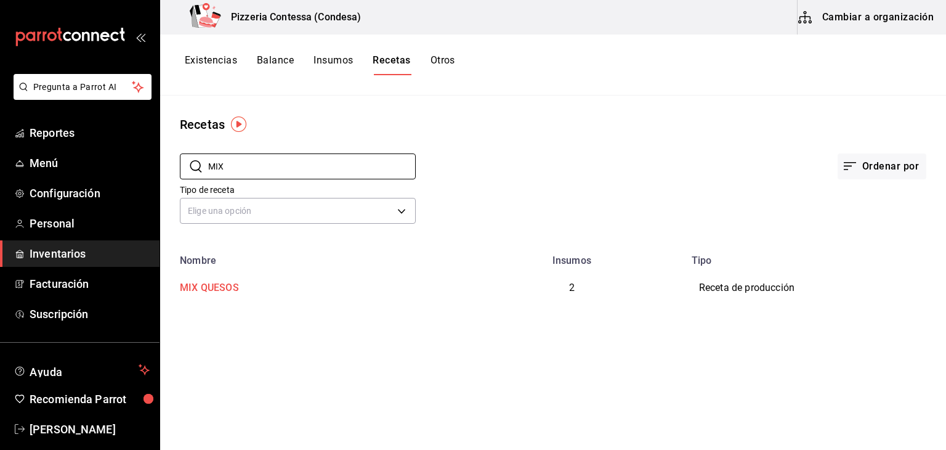
type input "MIX"
click at [222, 282] on div "MIX QUESOS" at bounding box center [207, 285] width 64 height 19
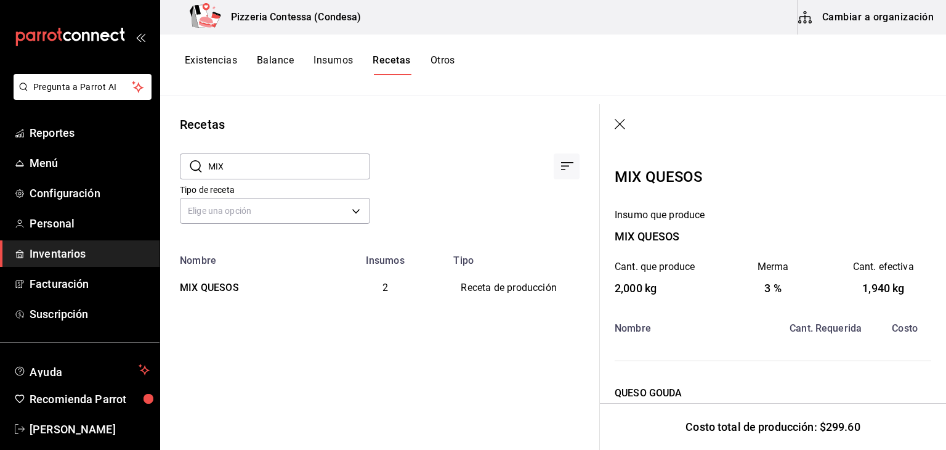
click at [619, 124] on icon "button" at bounding box center [621, 125] width 12 height 12
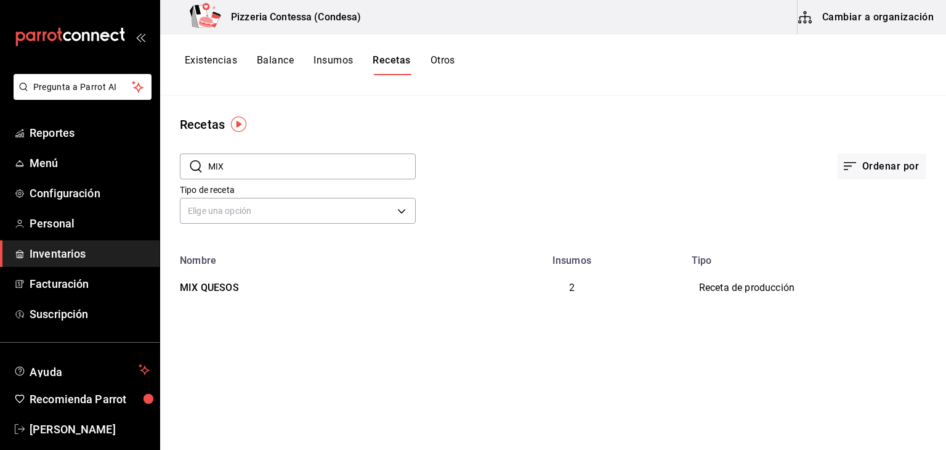
click at [346, 57] on button "Insumos" at bounding box center [333, 64] width 39 height 21
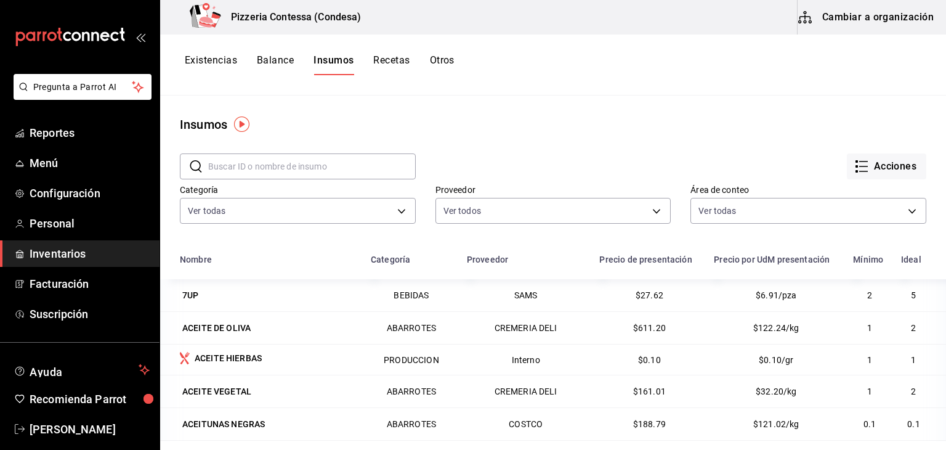
click at [270, 54] on button "Balance" at bounding box center [275, 64] width 37 height 21
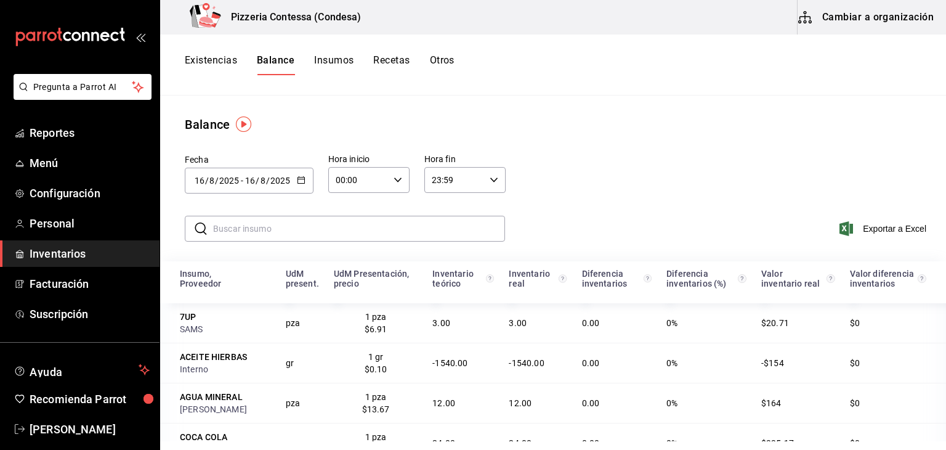
click at [232, 60] on button "Existencias" at bounding box center [211, 64] width 52 height 21
